Goal: Task Accomplishment & Management: Manage account settings

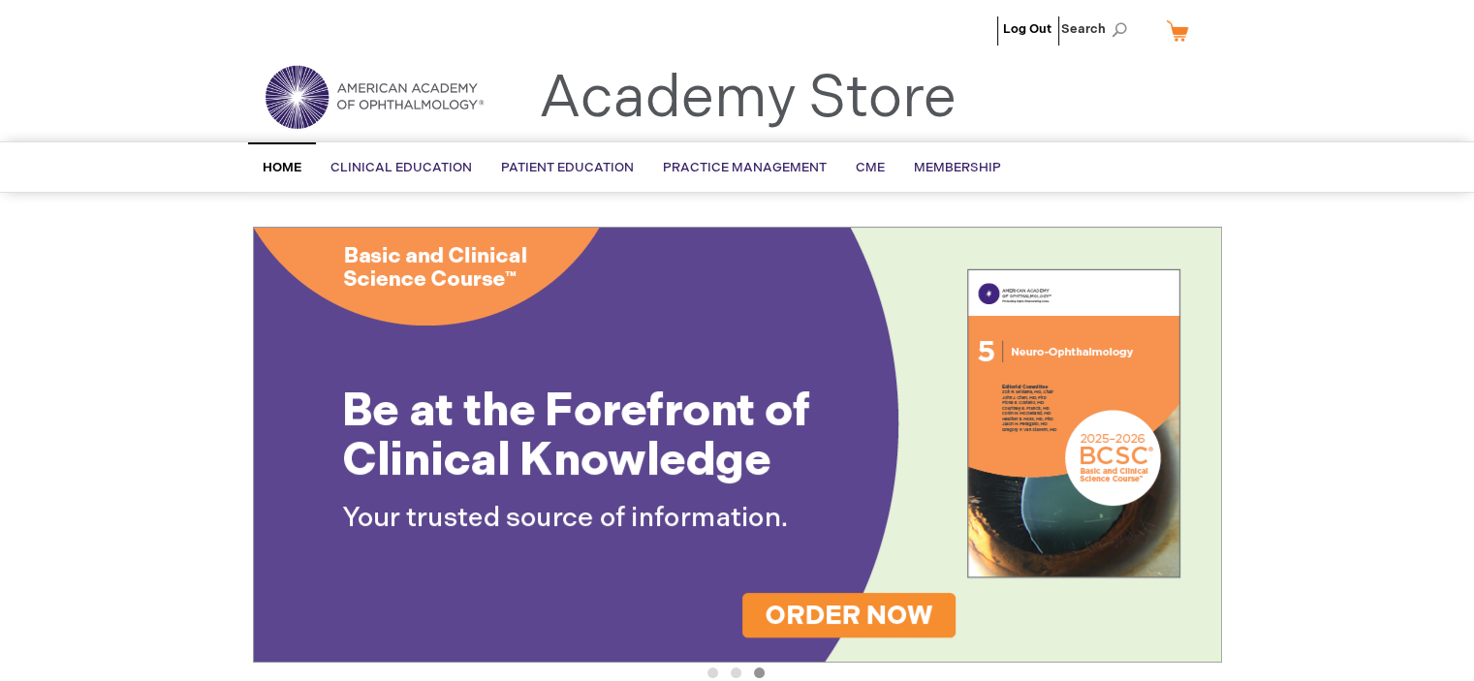
click at [282, 162] on span "Home" at bounding box center [282, 168] width 39 height 16
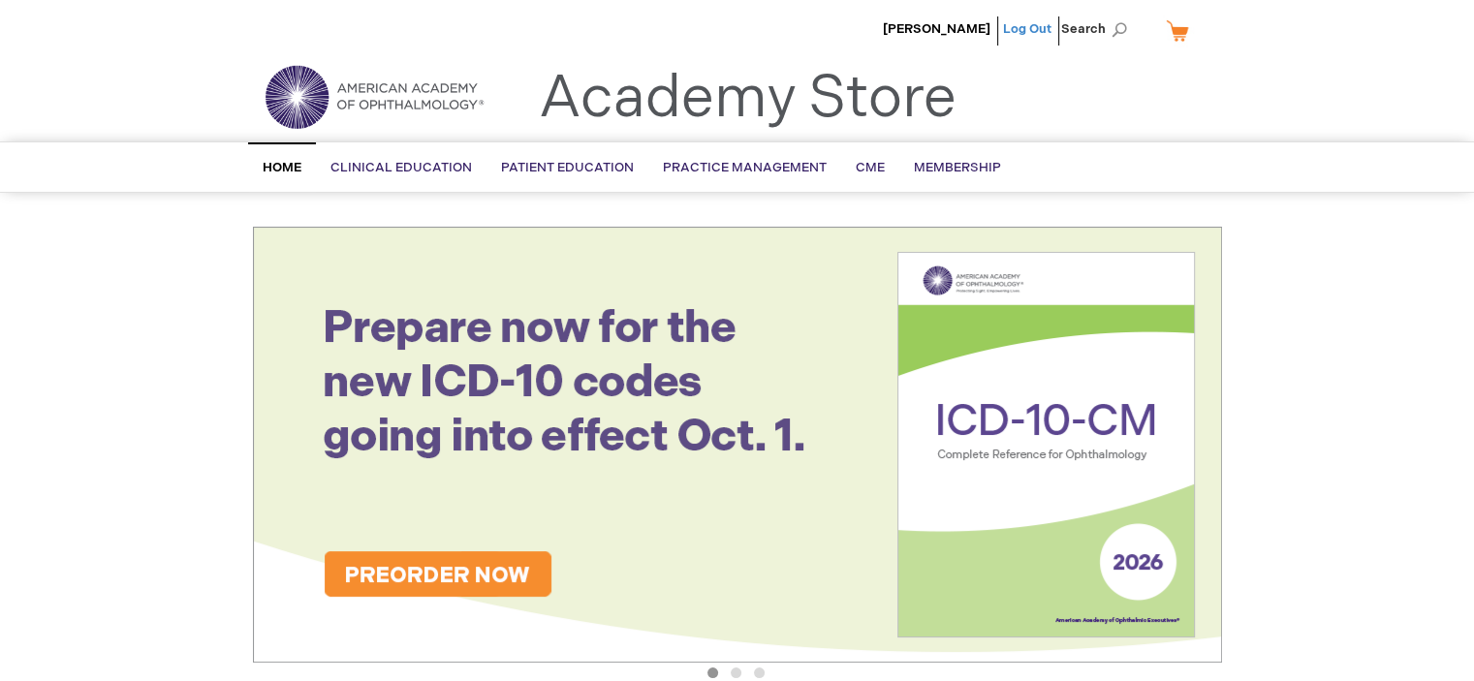
click at [1035, 28] on link "Log Out" at bounding box center [1027, 29] width 48 height 16
click at [1022, 27] on link "Log Out" at bounding box center [1027, 29] width 48 height 16
